Goal: Information Seeking & Learning: Learn about a topic

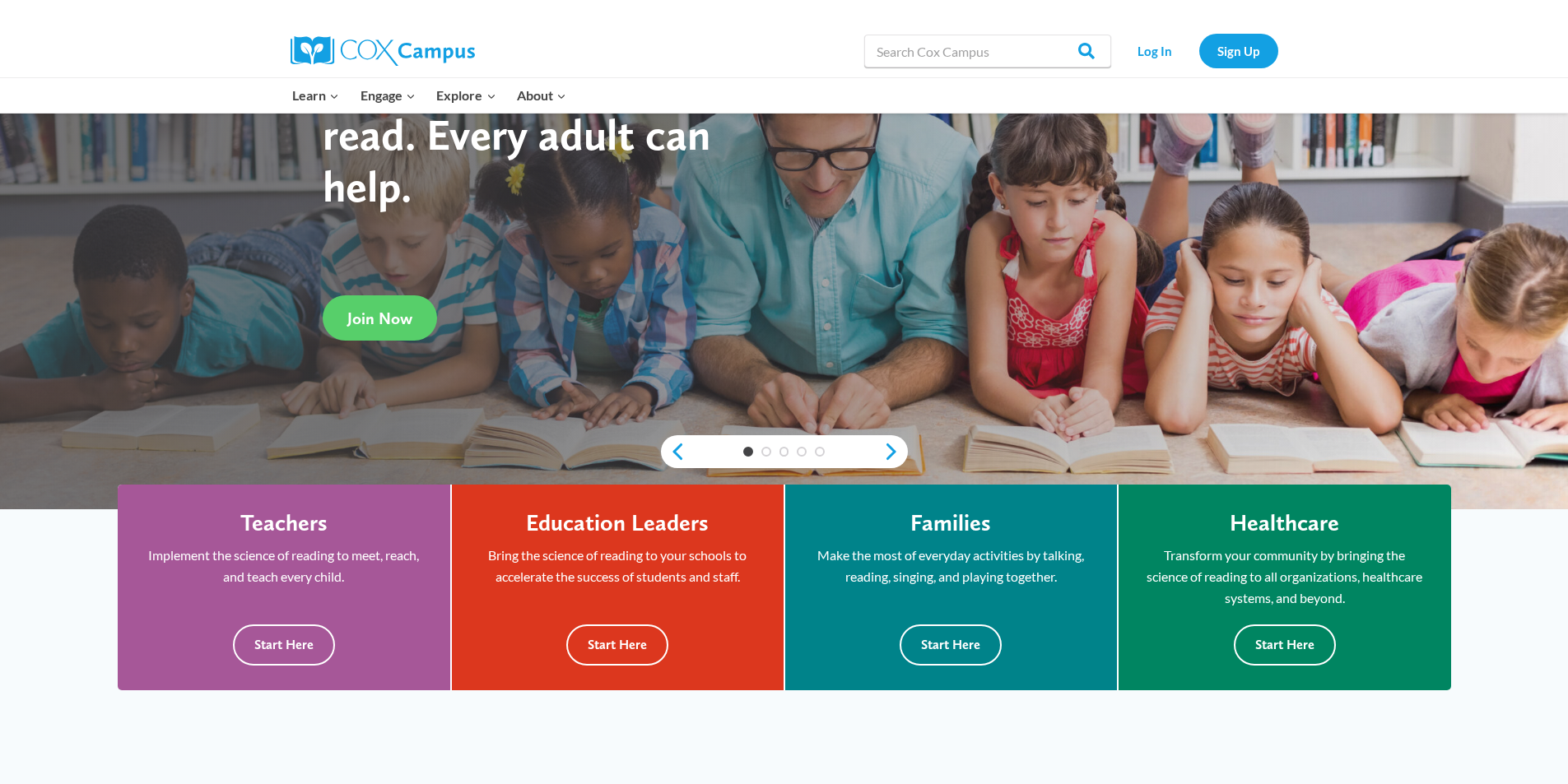
scroll to position [247, 0]
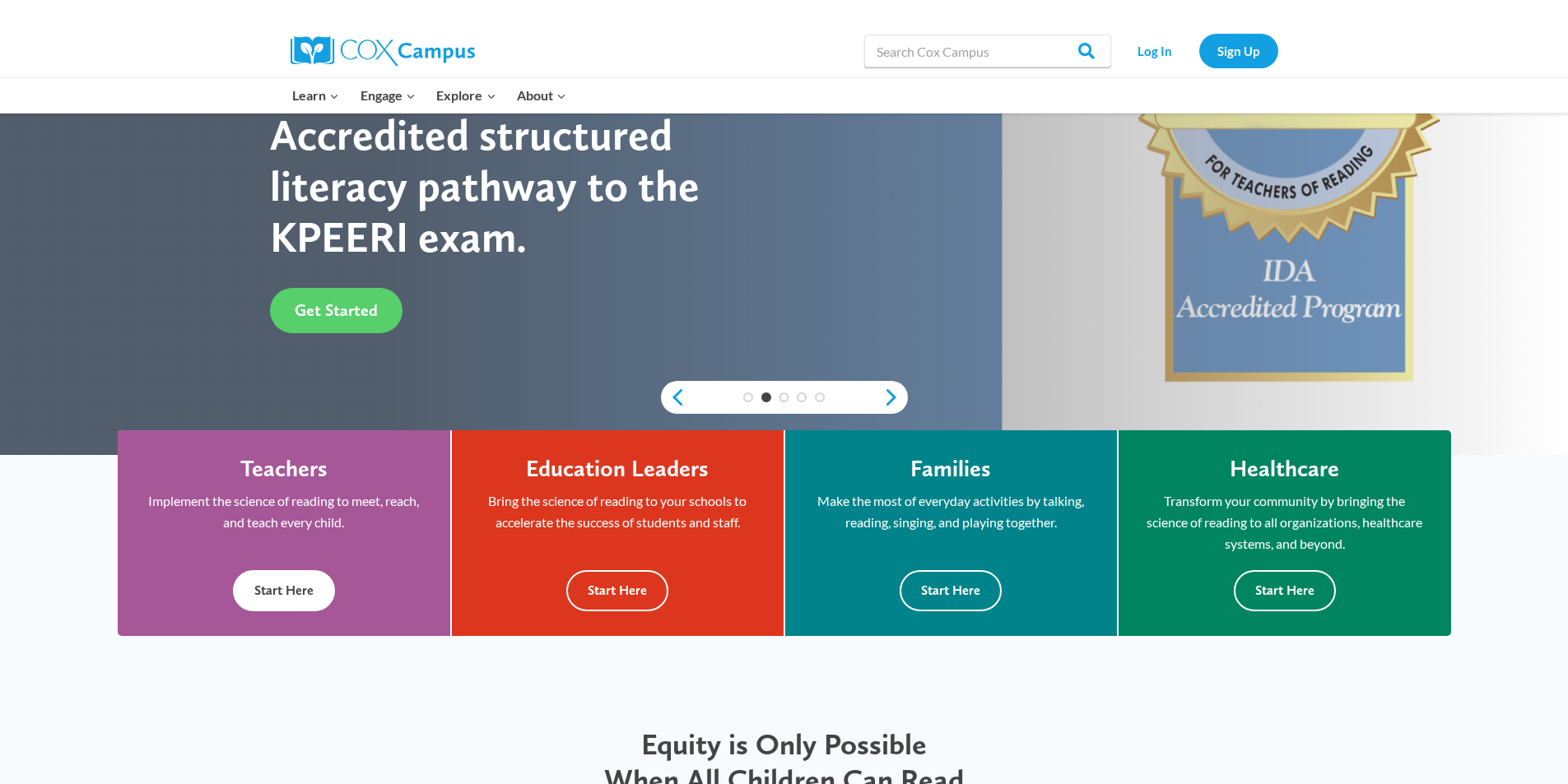
click at [302, 587] on button "Start Here" at bounding box center [284, 591] width 102 height 41
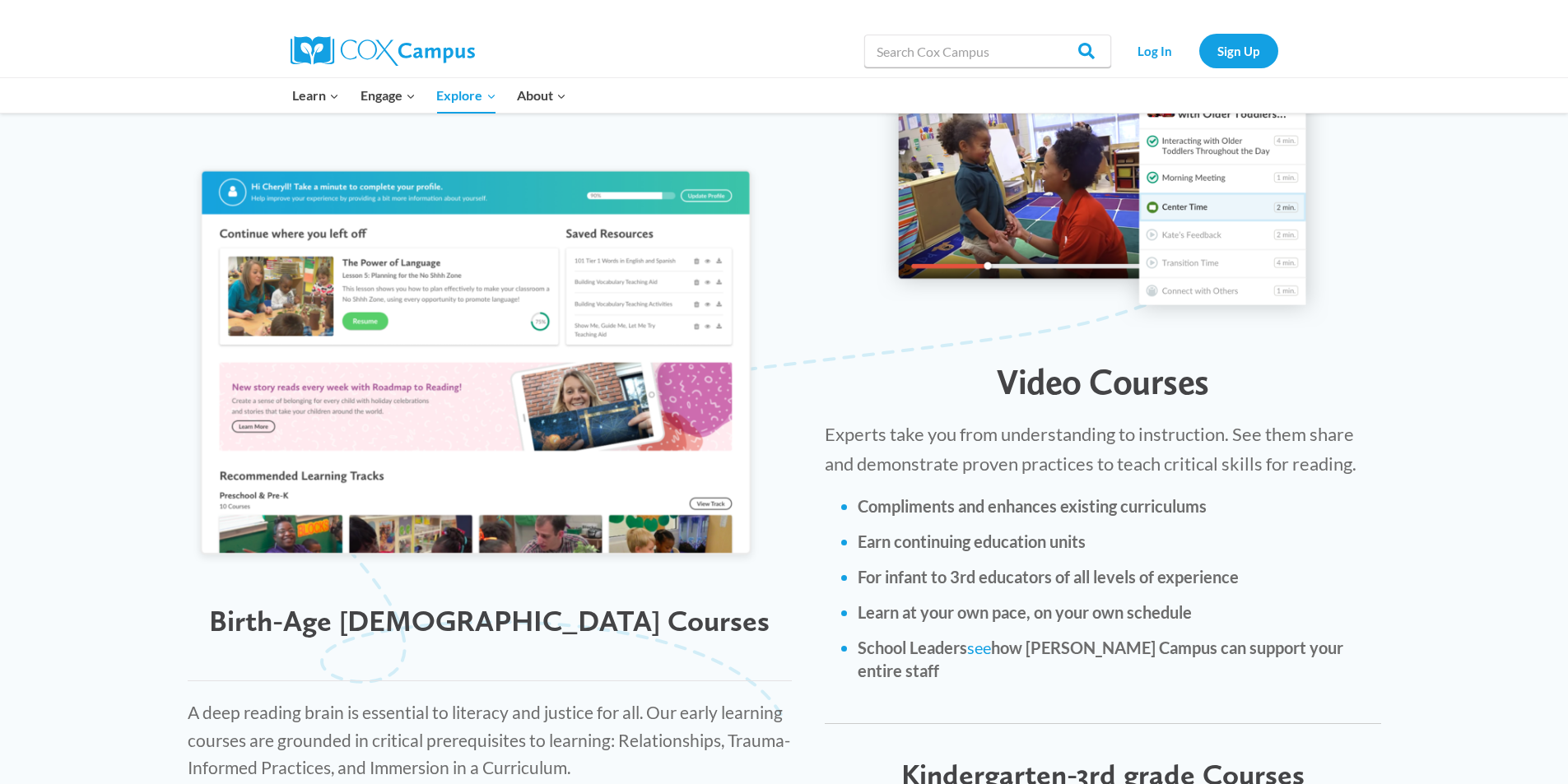
scroll to position [2139, 0]
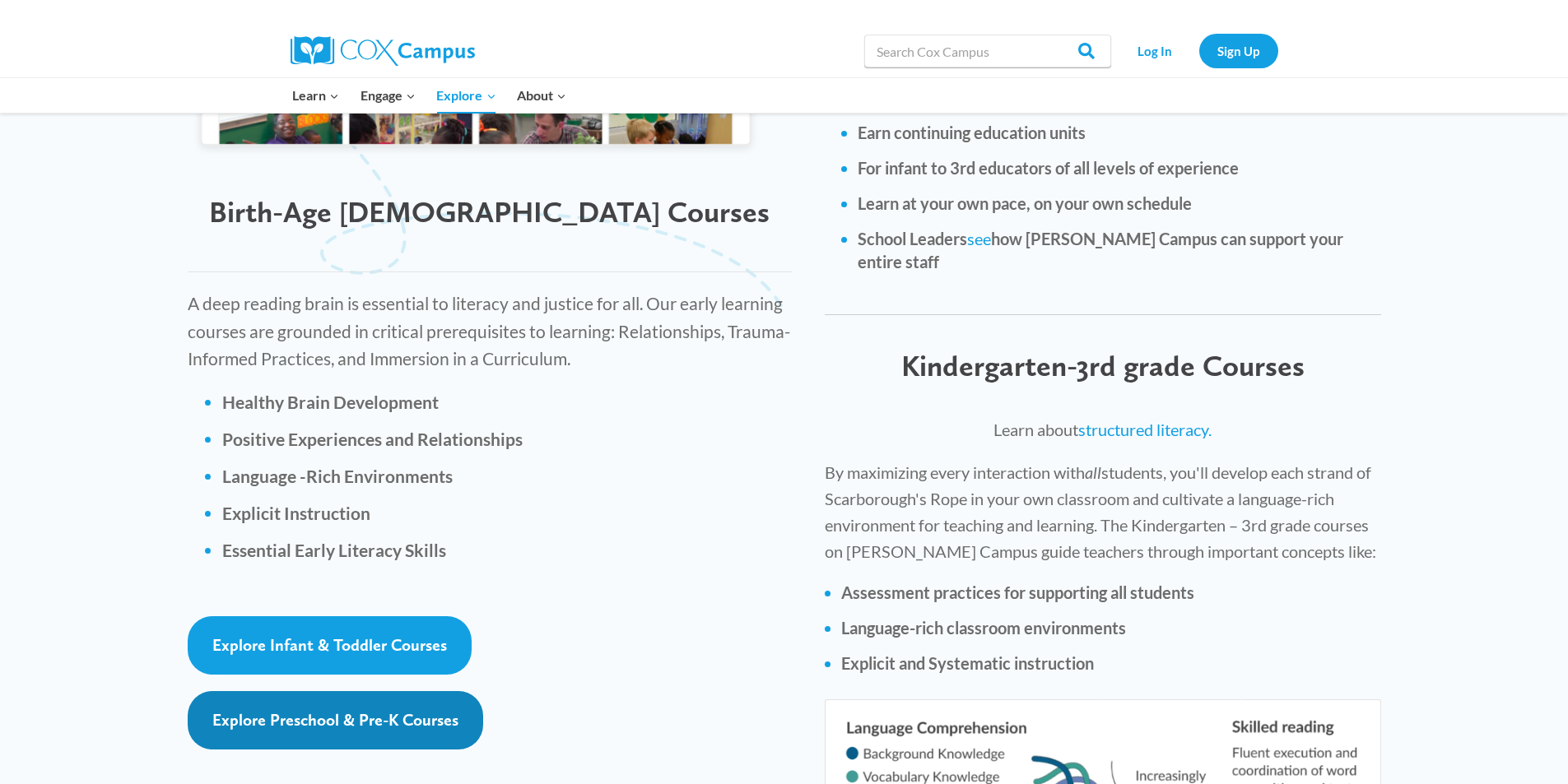
click at [391, 710] on span "Explore Preschool & Pre-K Courses" at bounding box center [335, 720] width 246 height 20
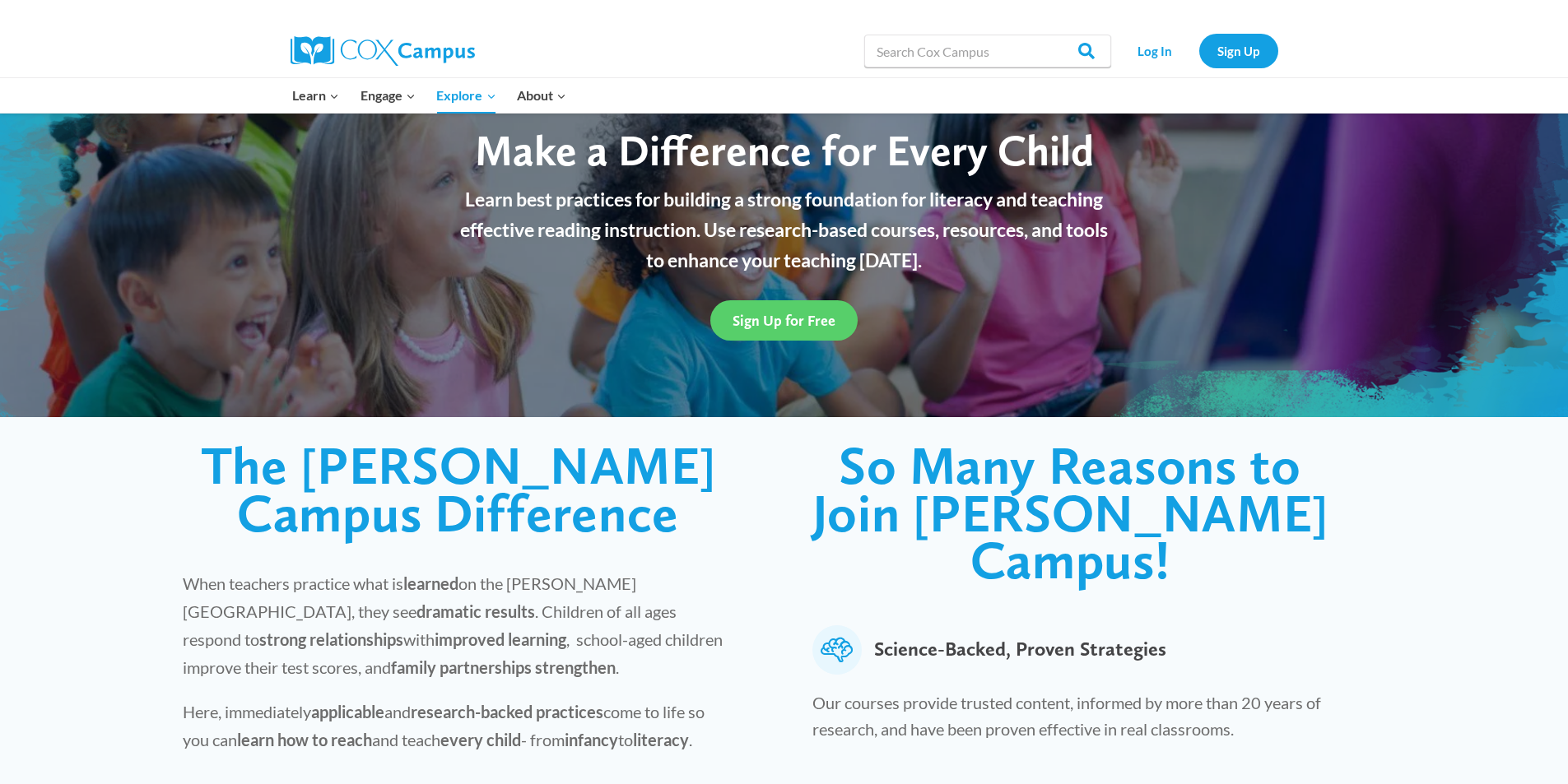
scroll to position [82, 0]
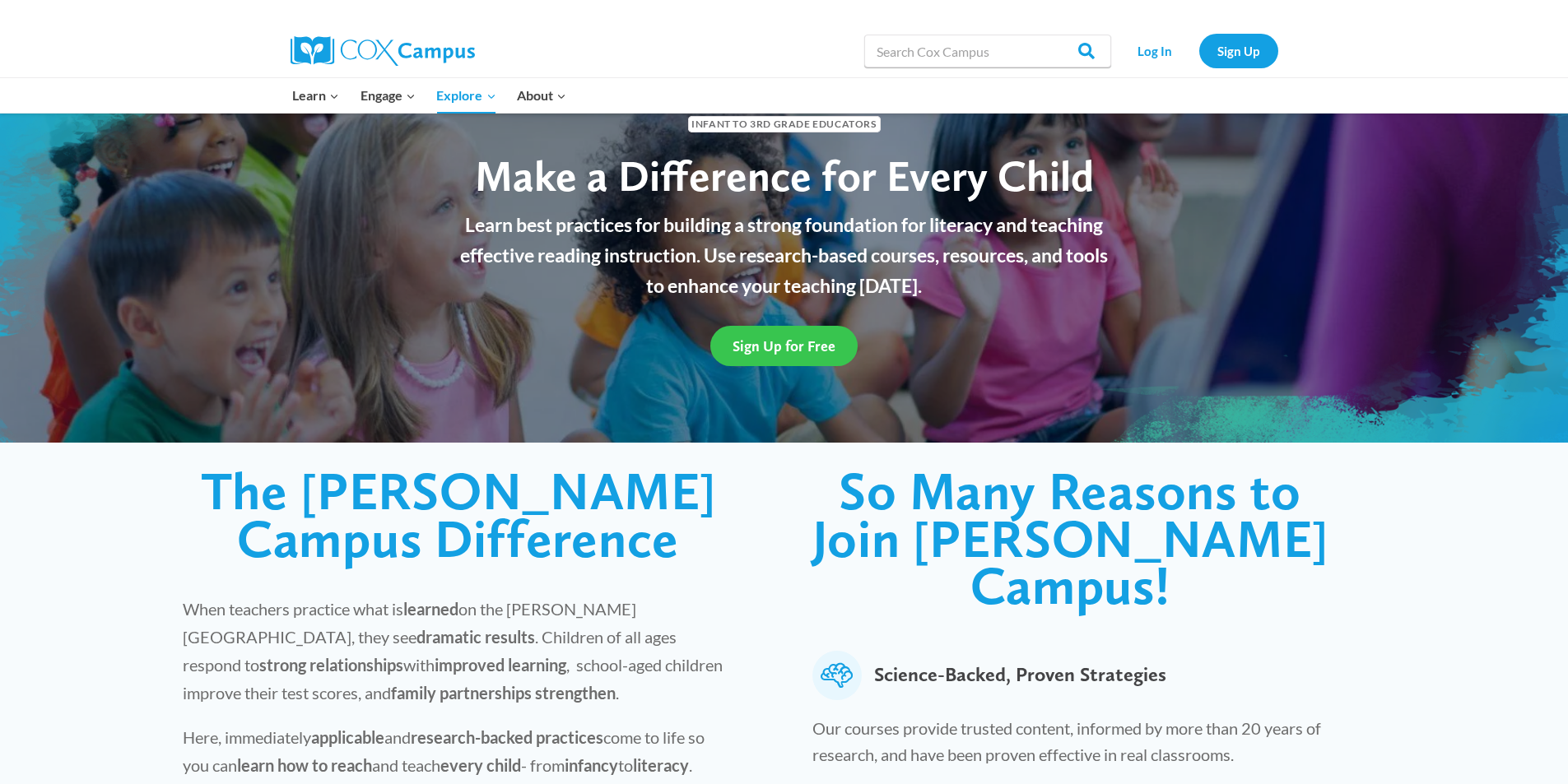
click at [765, 350] on span "Sign Up for Free" at bounding box center [784, 345] width 103 height 17
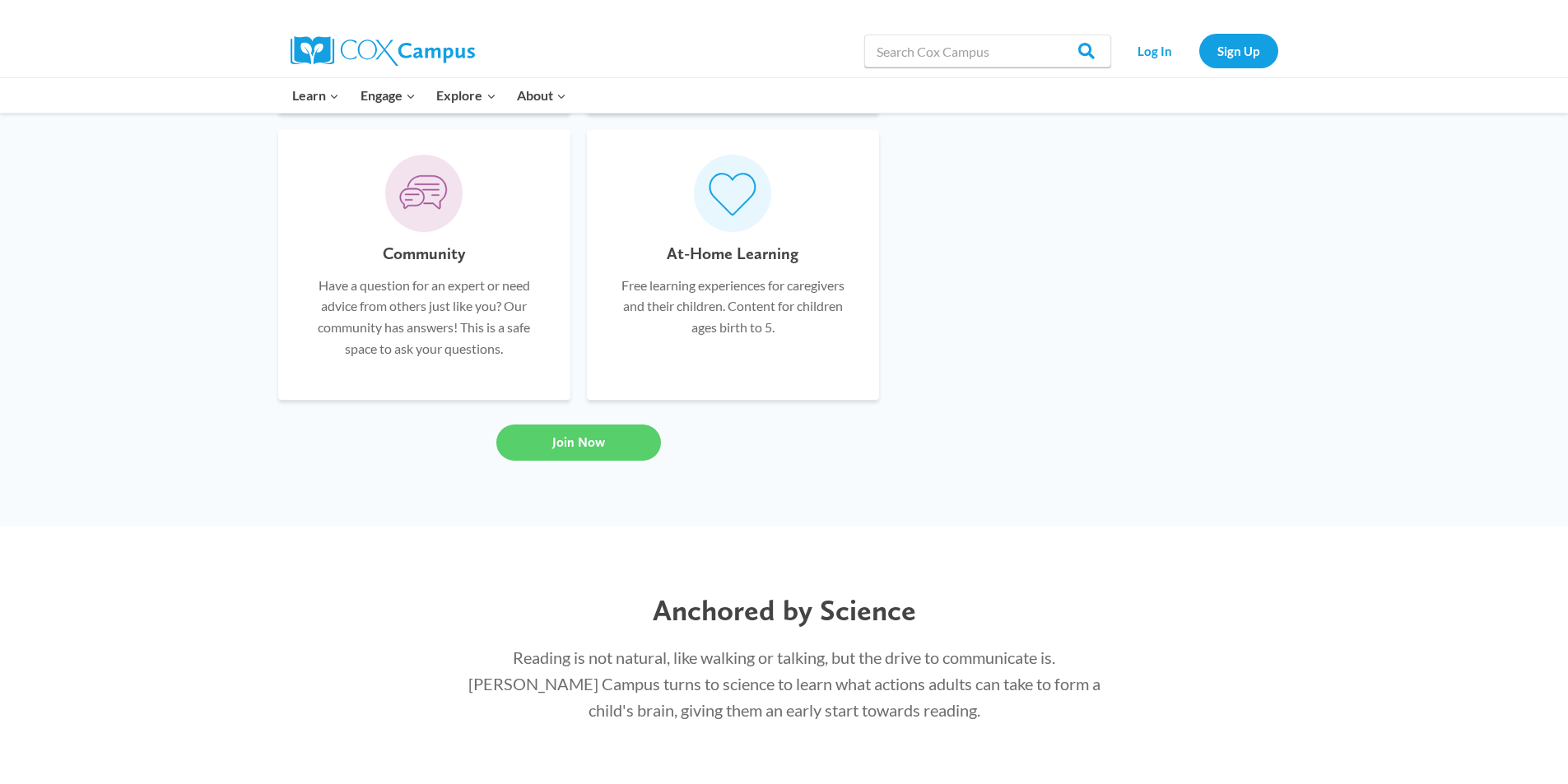
scroll to position [1123, 0]
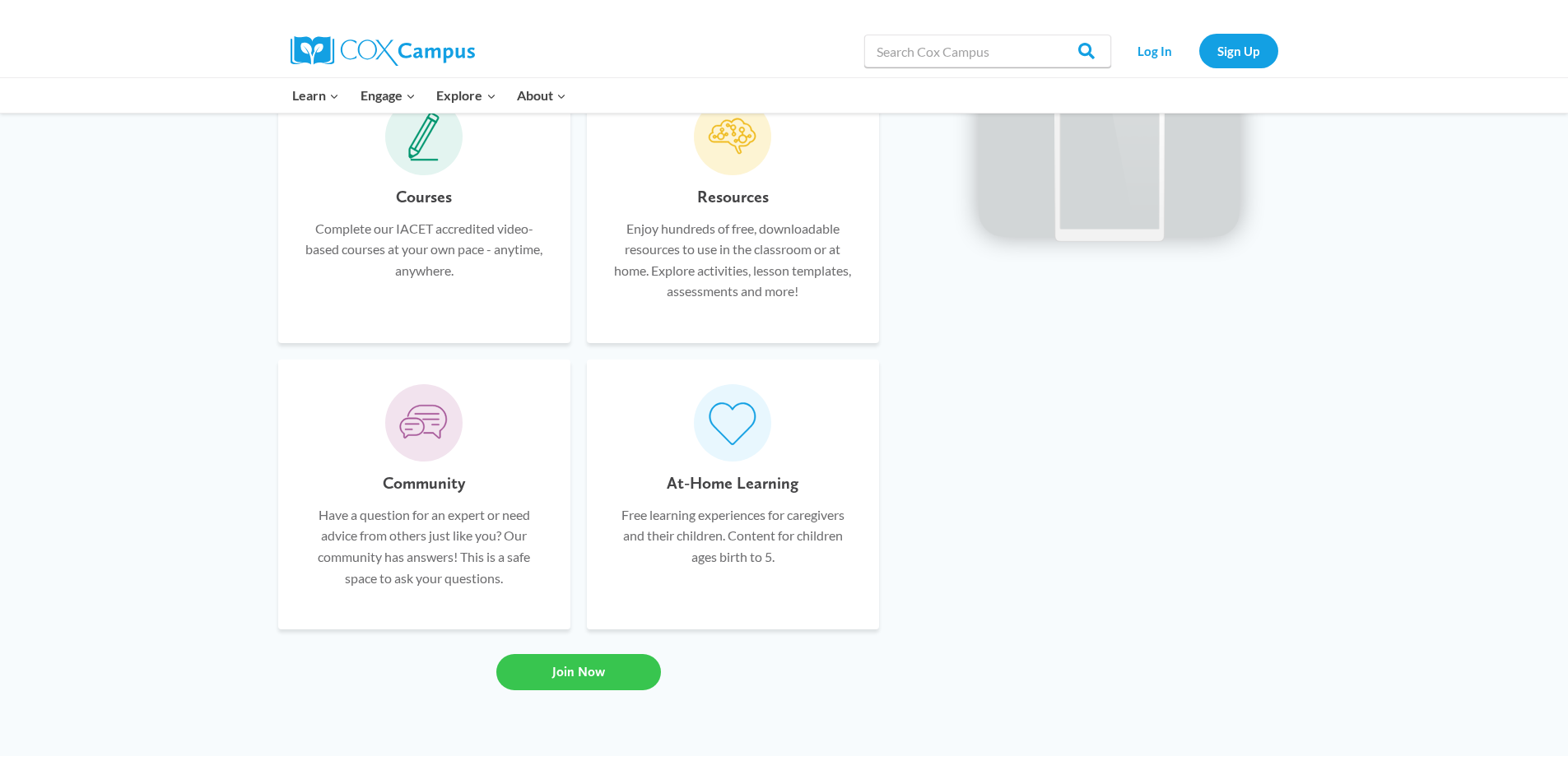
click at [577, 669] on span "Join Now" at bounding box center [579, 671] width 53 height 15
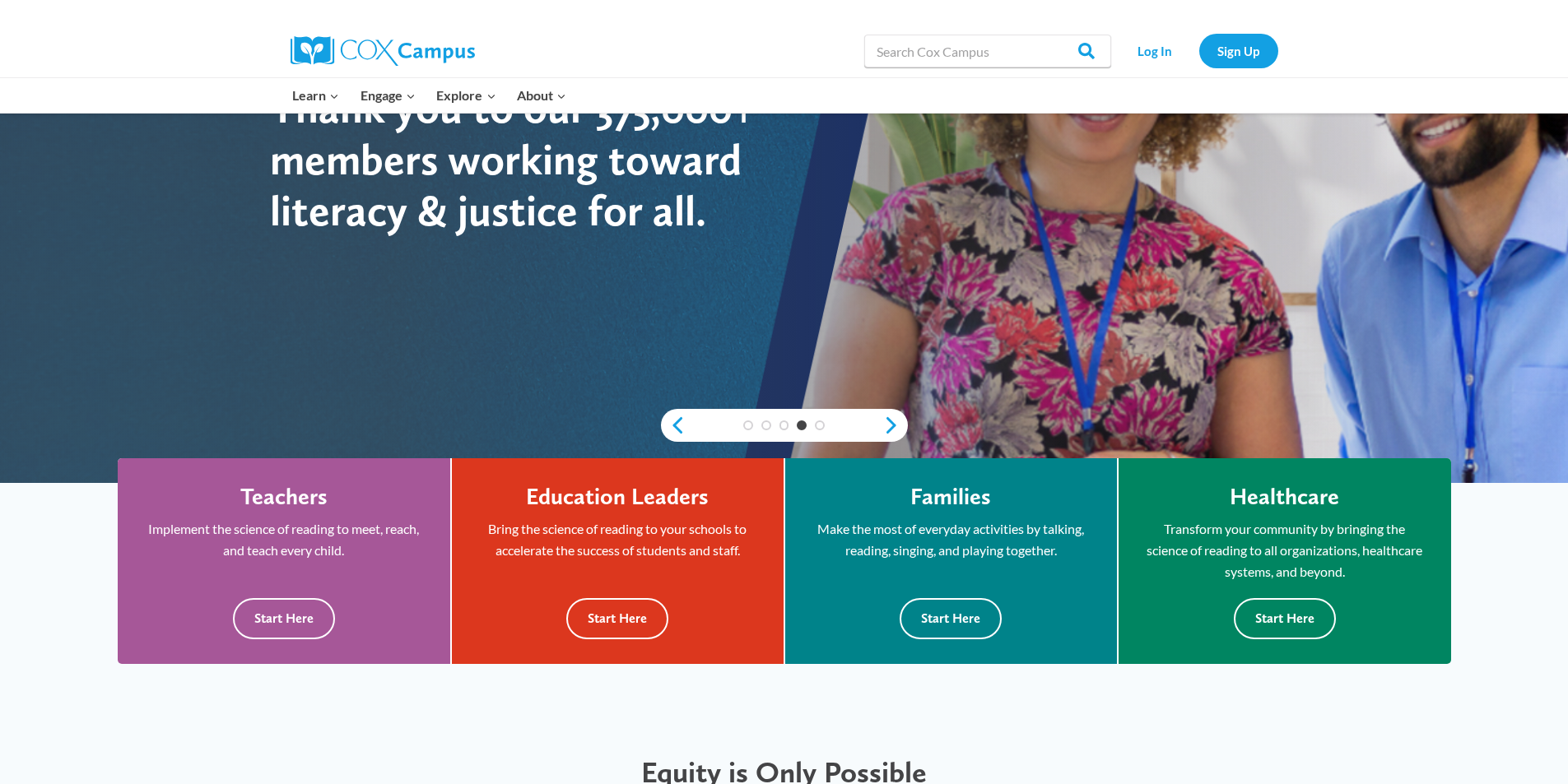
scroll to position [0, 0]
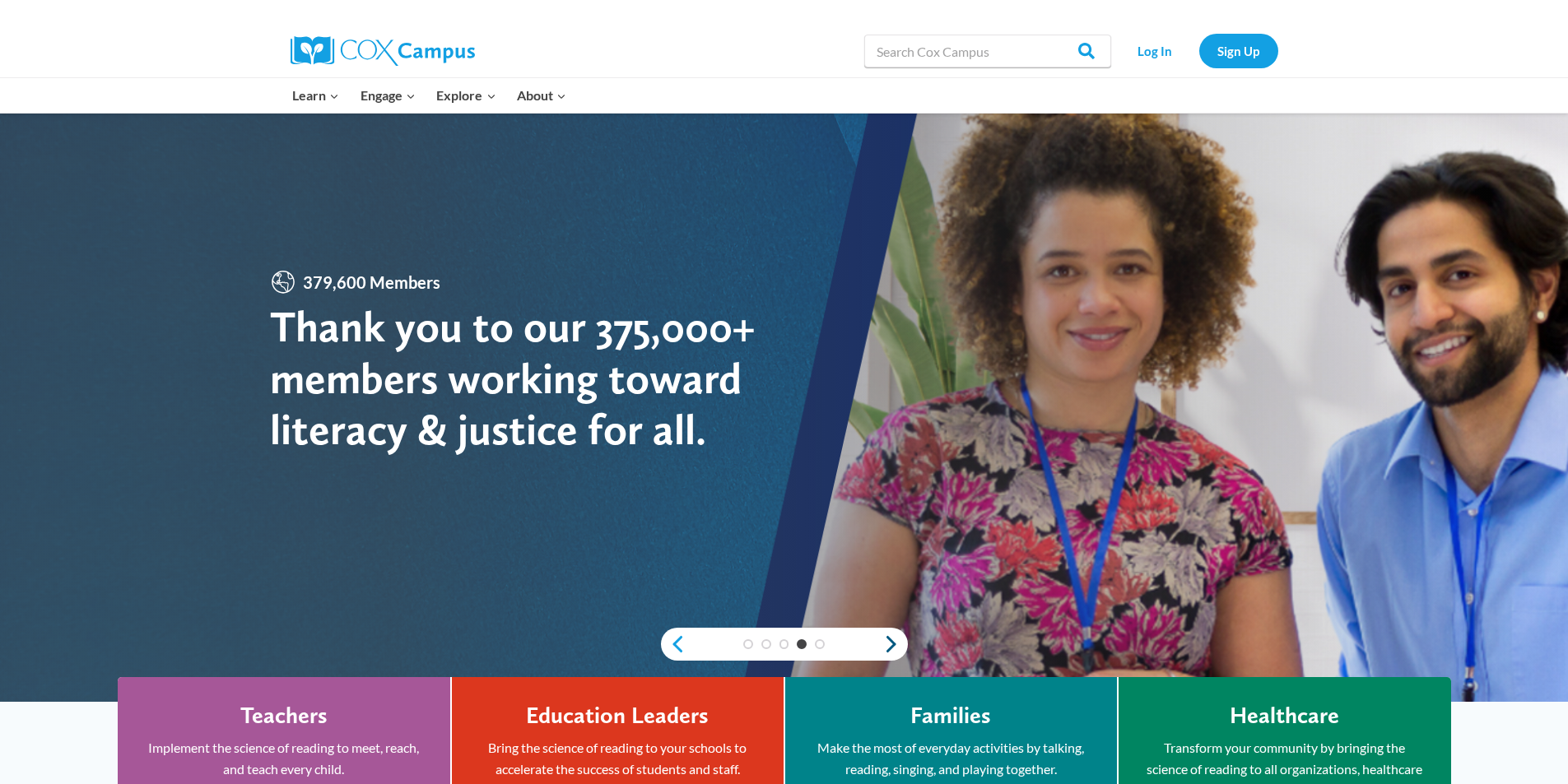
click at [889, 636] on link "Next" at bounding box center [895, 643] width 25 height 20
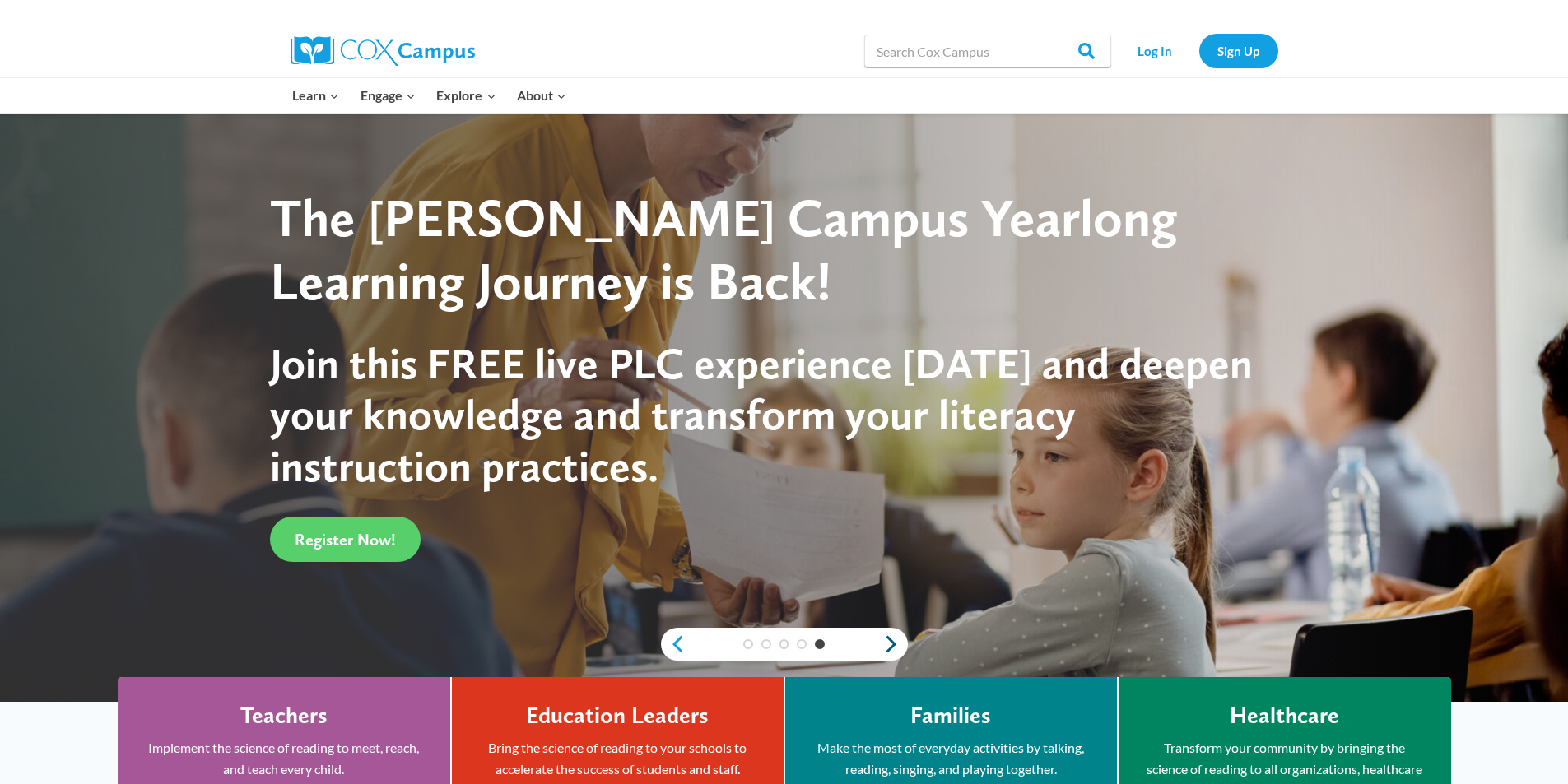
click at [889, 636] on link "Next" at bounding box center [895, 643] width 25 height 20
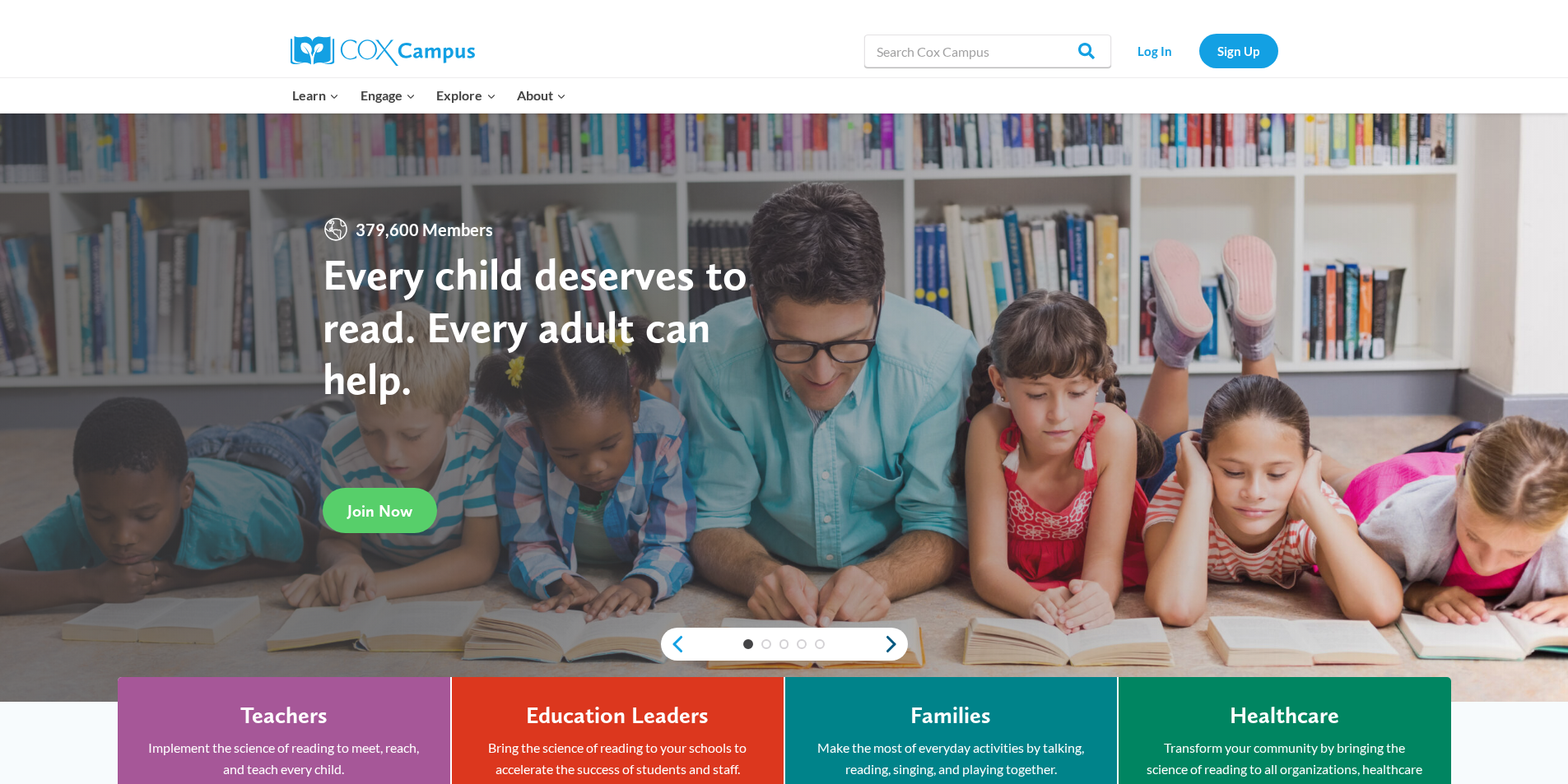
click at [889, 636] on link "Next" at bounding box center [895, 643] width 25 height 20
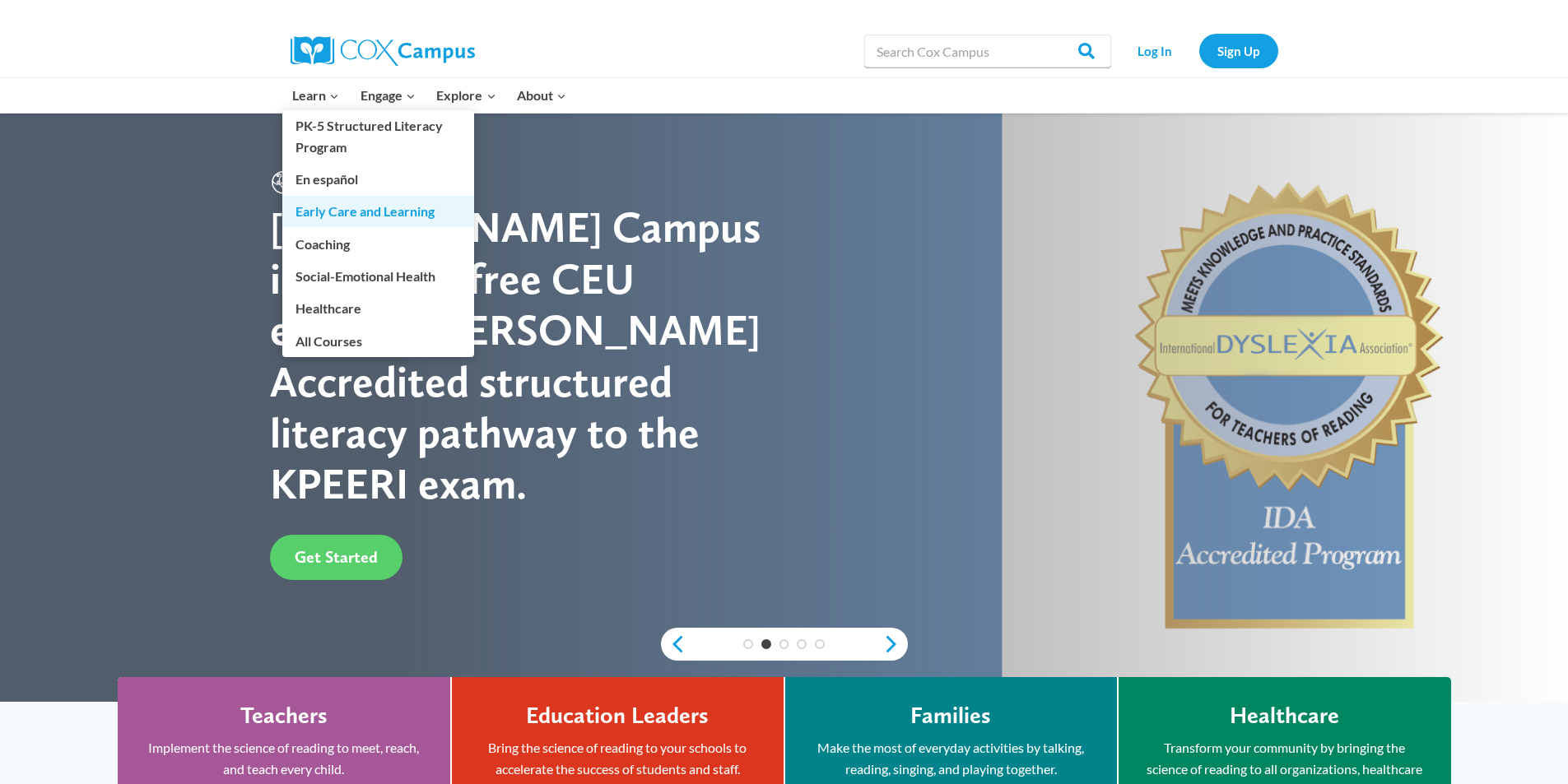
click at [308, 213] on link "Early Care and Learning" at bounding box center [379, 211] width 192 height 31
